Goal: Ask a question

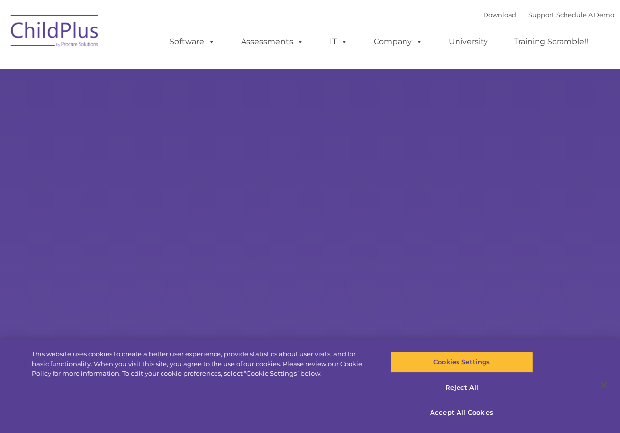
select select "MEDIUM"
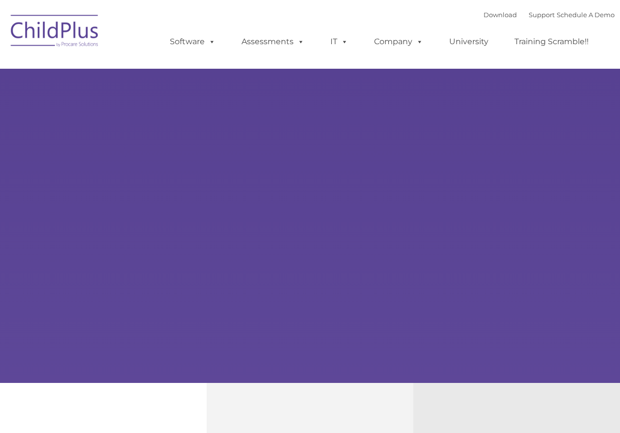
type input ""
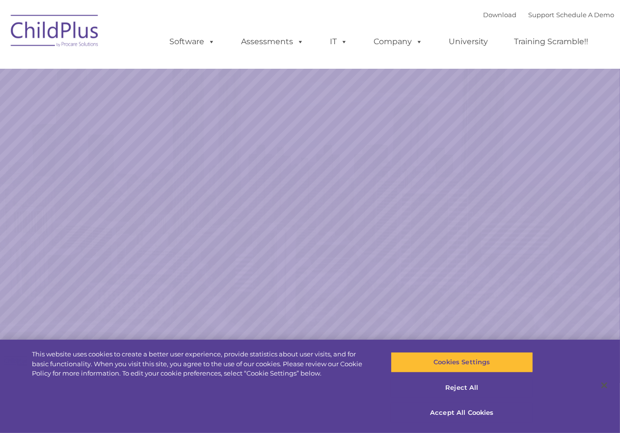
select select "MEDIUM"
